Goal: Find contact information: Find contact information

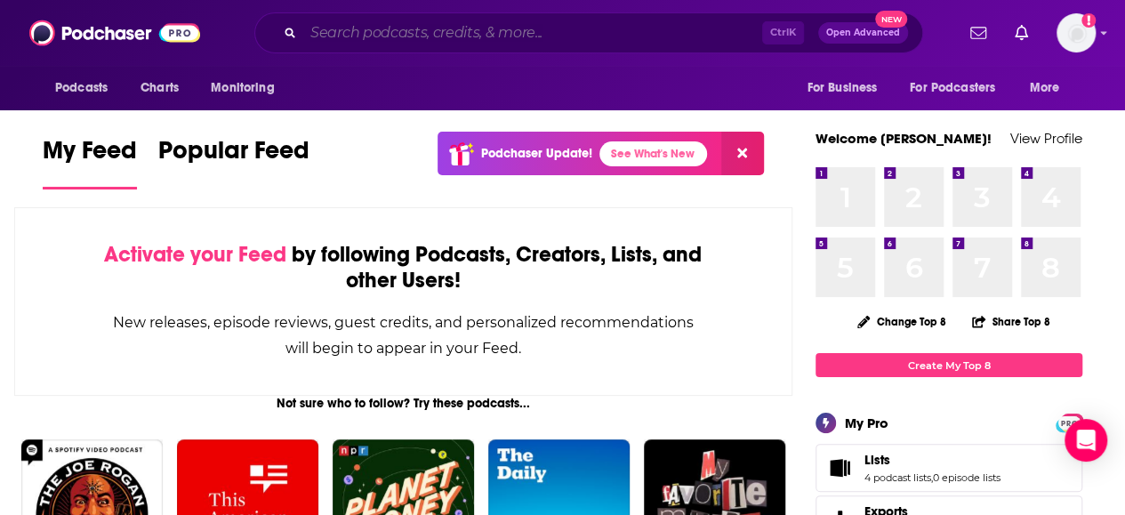
click at [361, 34] on input "Search podcasts, credits, & more..." at bounding box center [532, 33] width 459 height 28
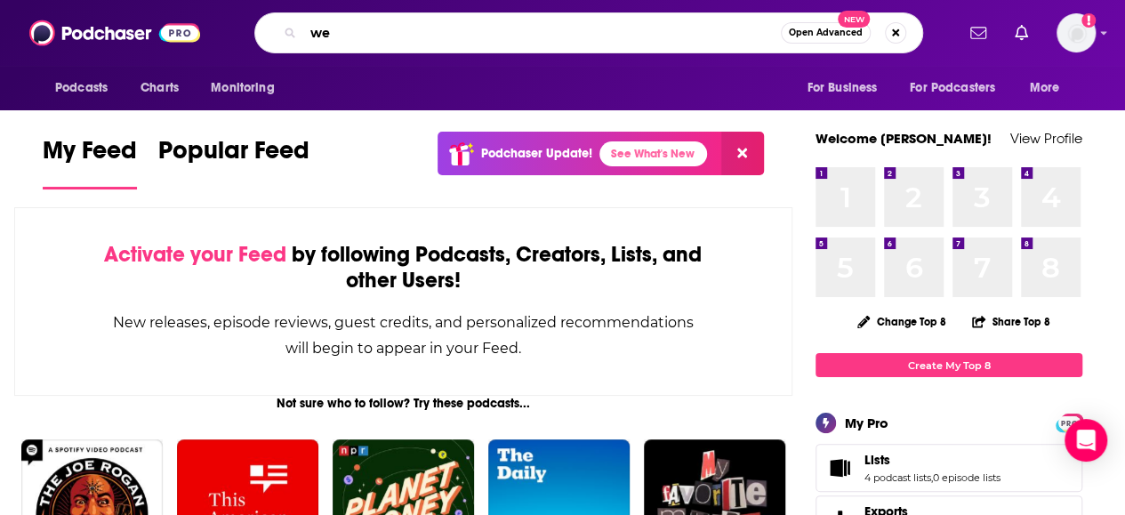
type input "w"
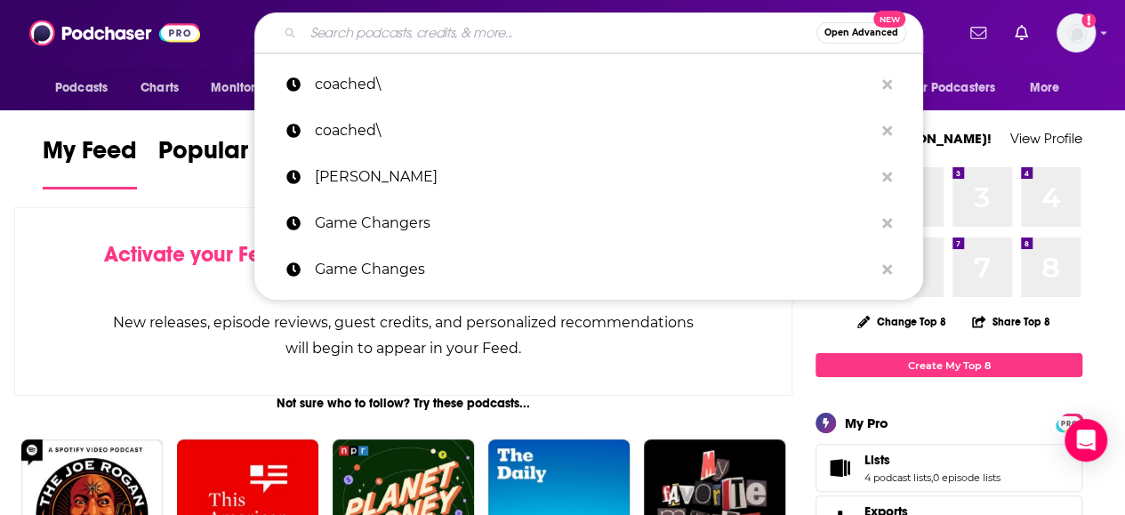
paste input "[URL][DOMAIN_NAME][PERSON_NAME]"
type input "[URL][DOMAIN_NAME][PERSON_NAME]"
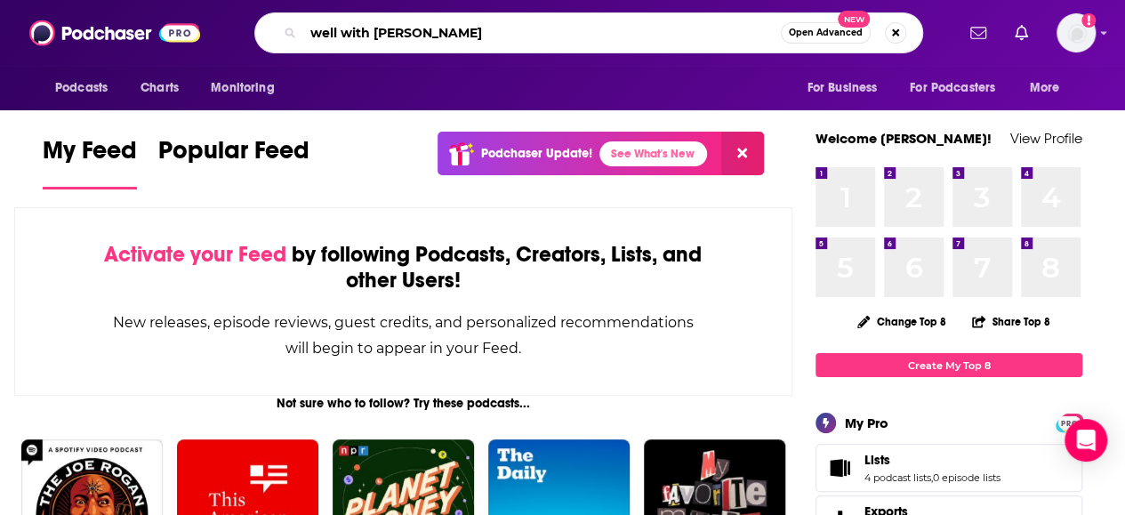
type input "well with [PERSON_NAME]"
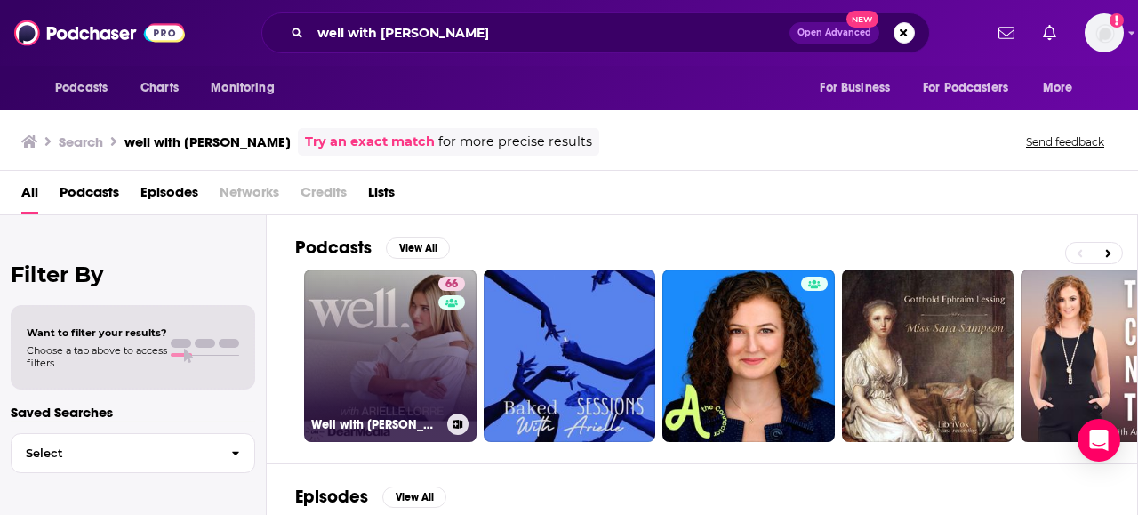
click at [338, 326] on link "66 Well with [PERSON_NAME]" at bounding box center [390, 355] width 173 height 173
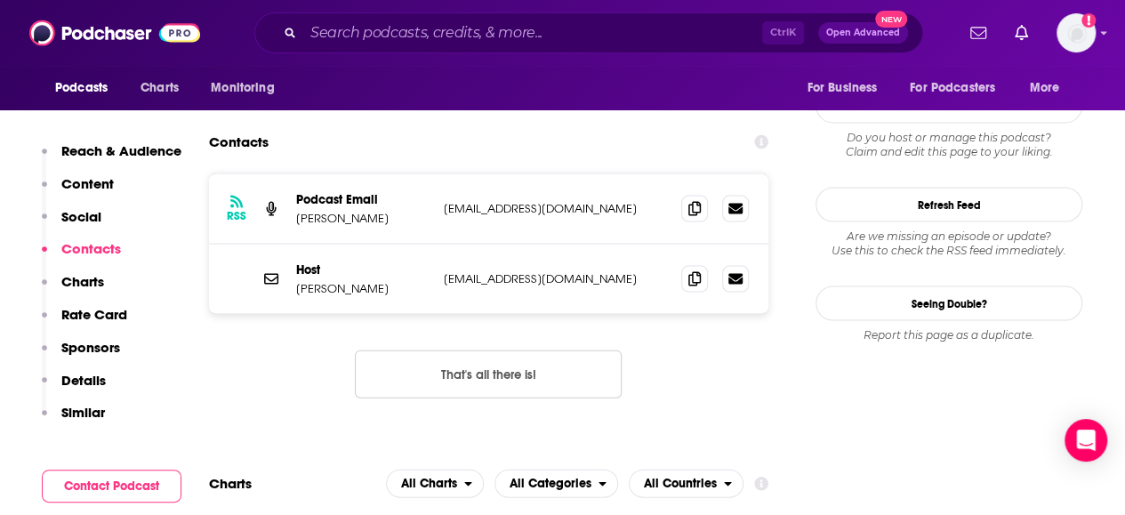
scroll to position [1601, 0]
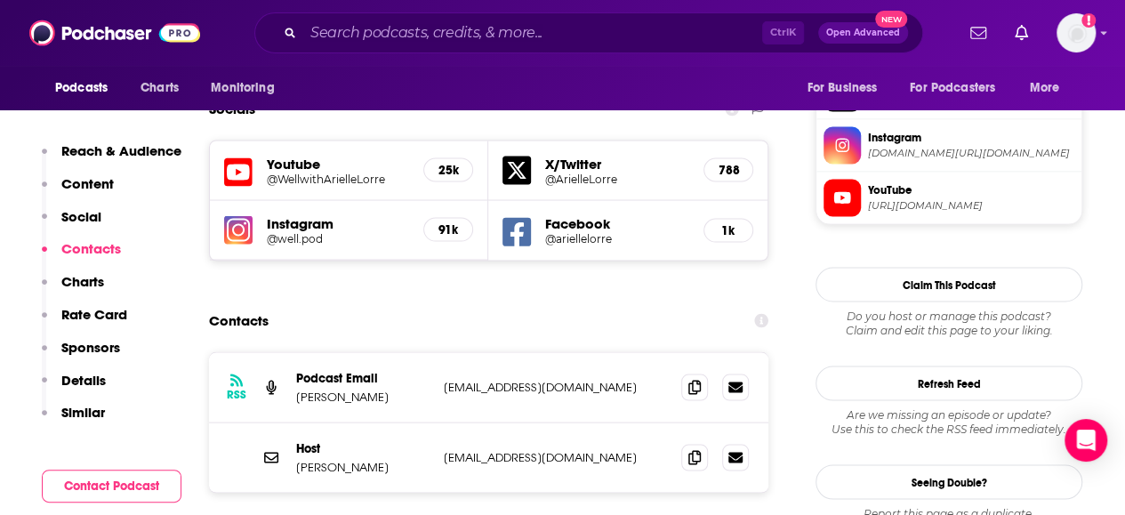
click at [692, 422] on div "Host [PERSON_NAME] [EMAIL_ADDRESS][DOMAIN_NAME] [EMAIL_ADDRESS][DOMAIN_NAME]" at bounding box center [488, 456] width 559 height 69
click at [697, 443] on span at bounding box center [694, 456] width 27 height 27
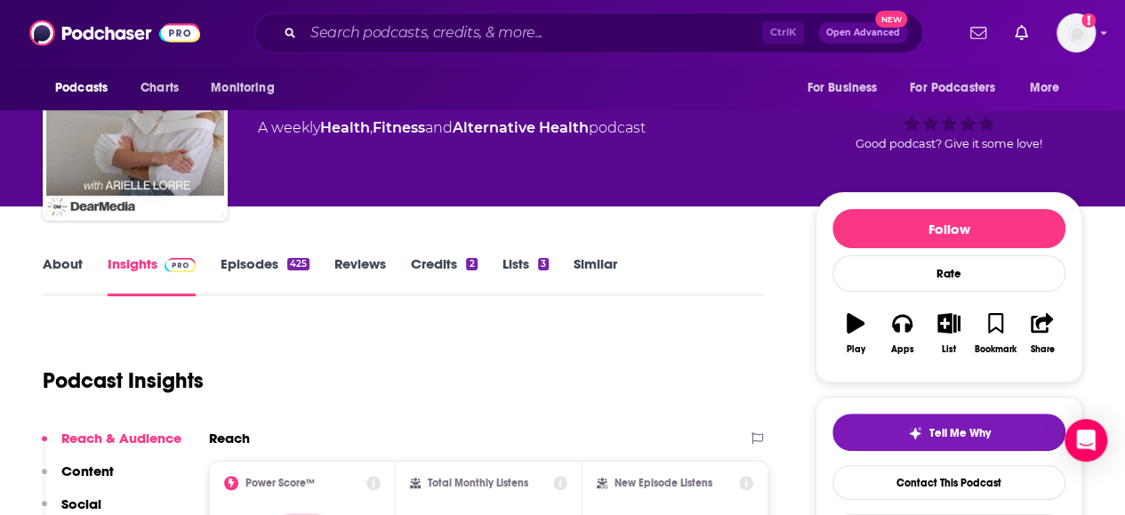
scroll to position [0, 0]
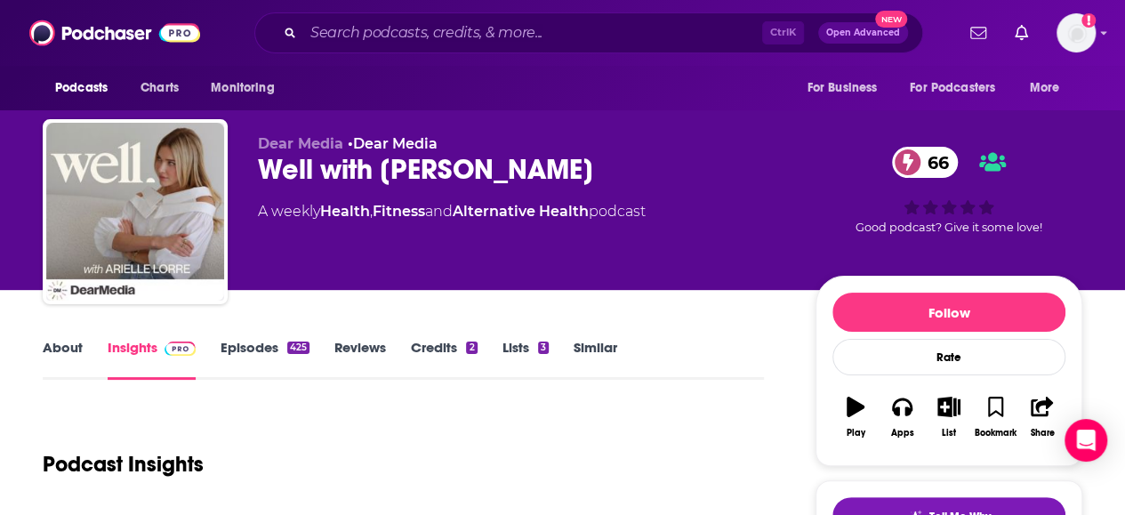
click at [250, 345] on link "Episodes 425" at bounding box center [265, 359] width 89 height 41
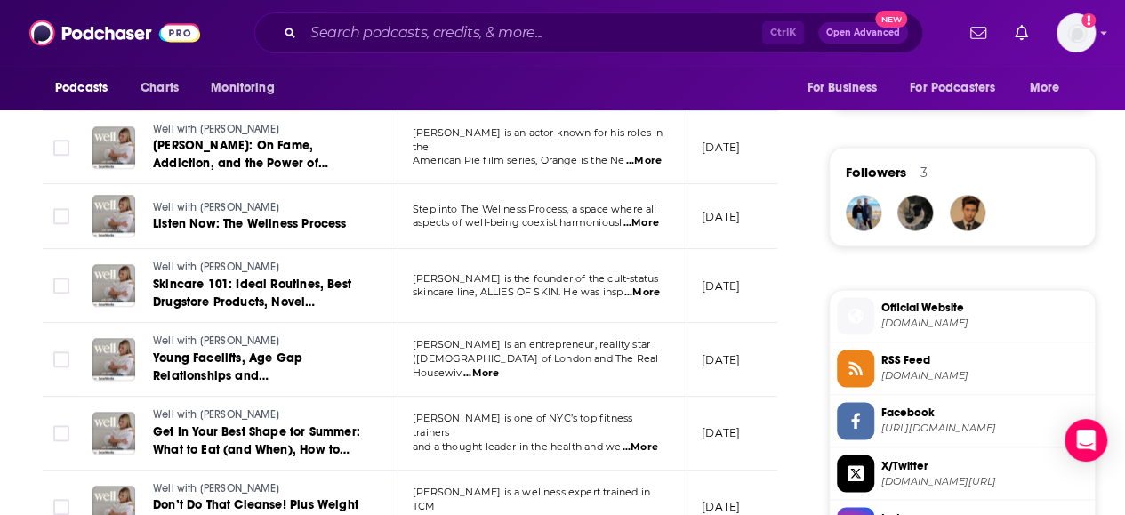
scroll to position [1245, 0]
